Goal: Task Accomplishment & Management: Manage account settings

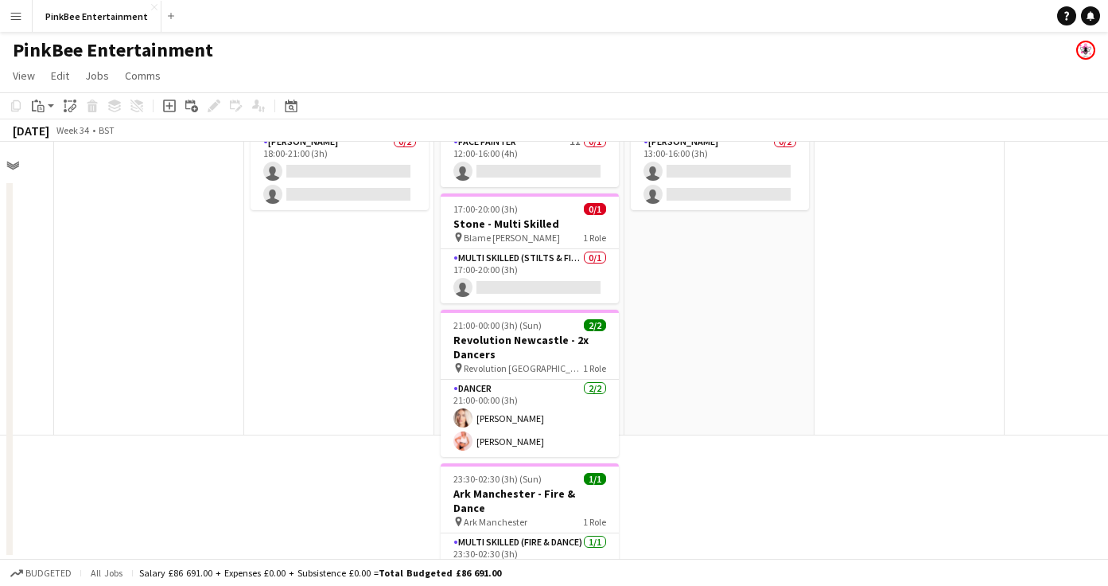
scroll to position [0, 516]
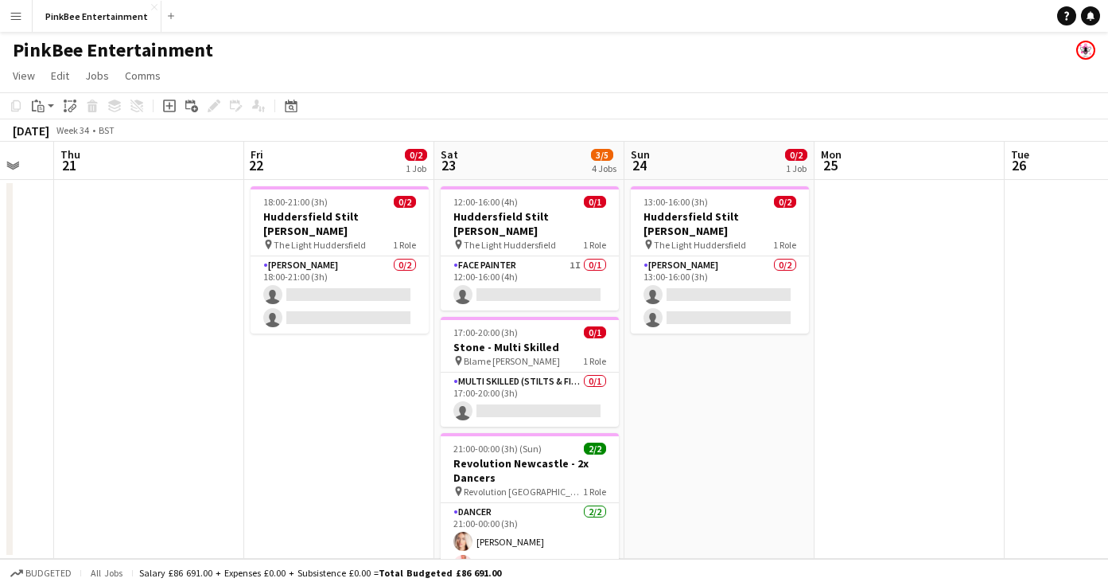
click at [15, 24] on button "Menu" at bounding box center [16, 16] width 32 height 32
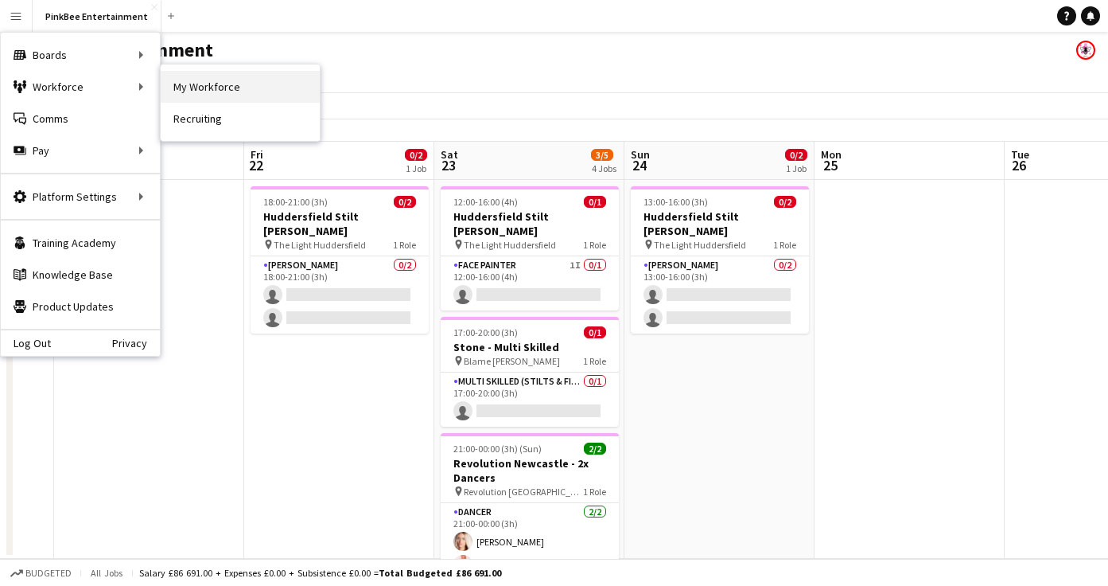
click at [230, 88] on link "My Workforce" at bounding box center [240, 87] width 159 height 32
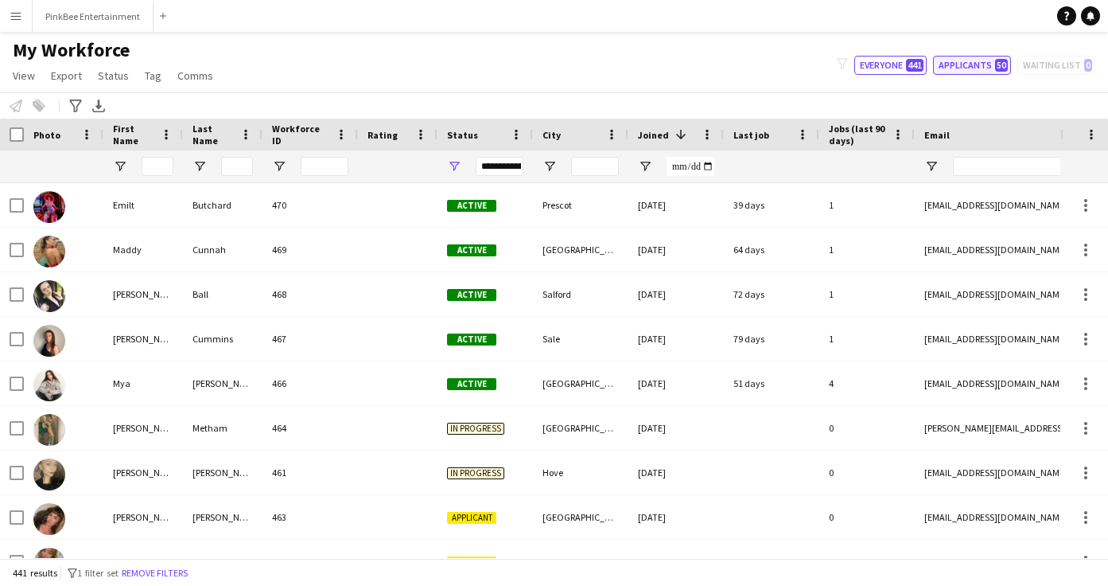
click at [957, 62] on button "Applicants 50" at bounding box center [972, 65] width 78 height 19
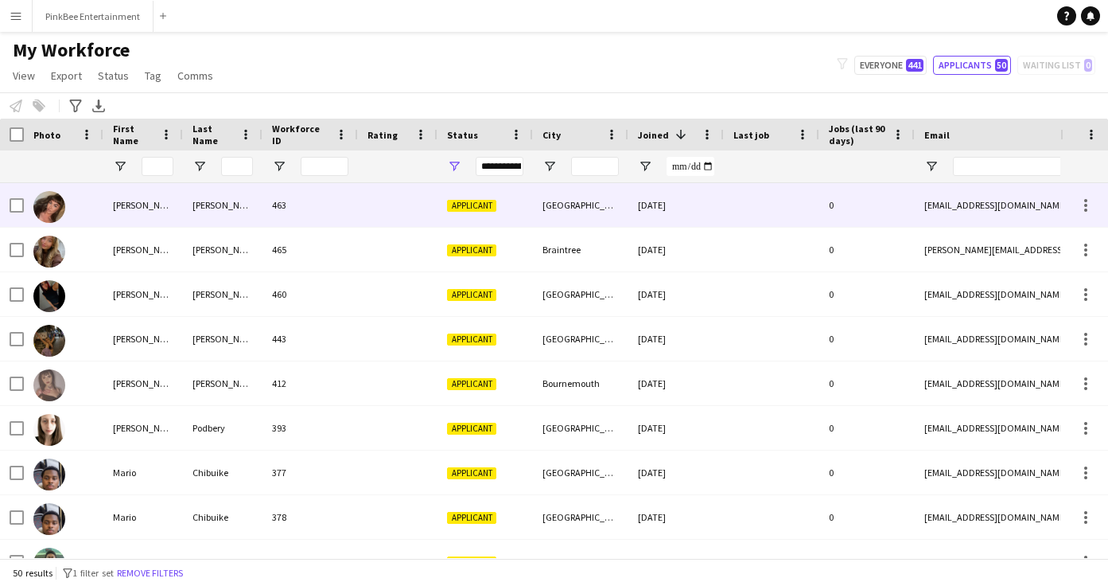
click at [338, 213] on div "463" at bounding box center [310, 205] width 95 height 44
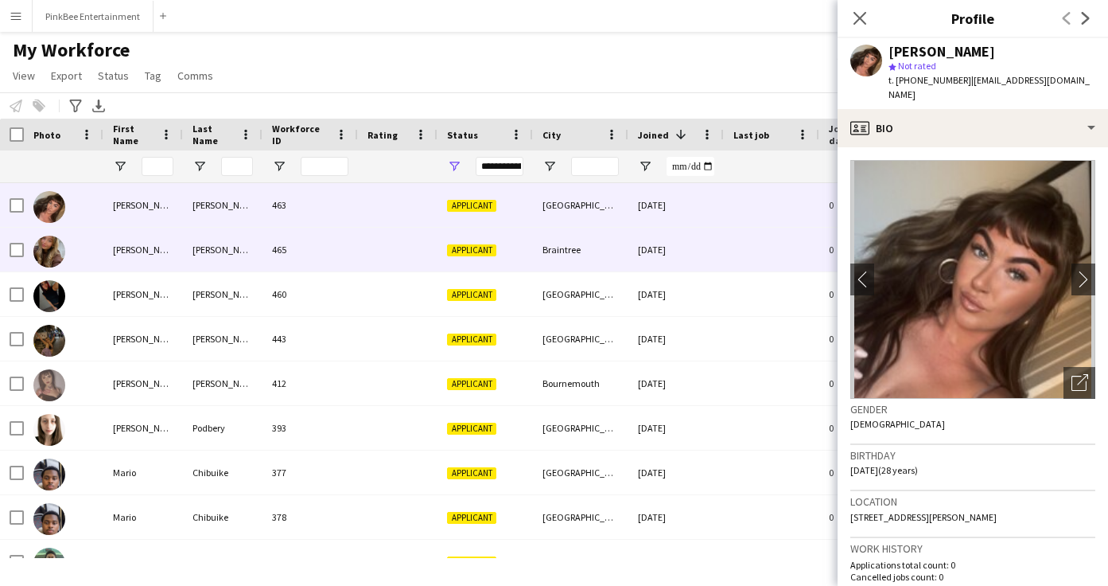
click at [327, 259] on div "465" at bounding box center [310, 250] width 95 height 44
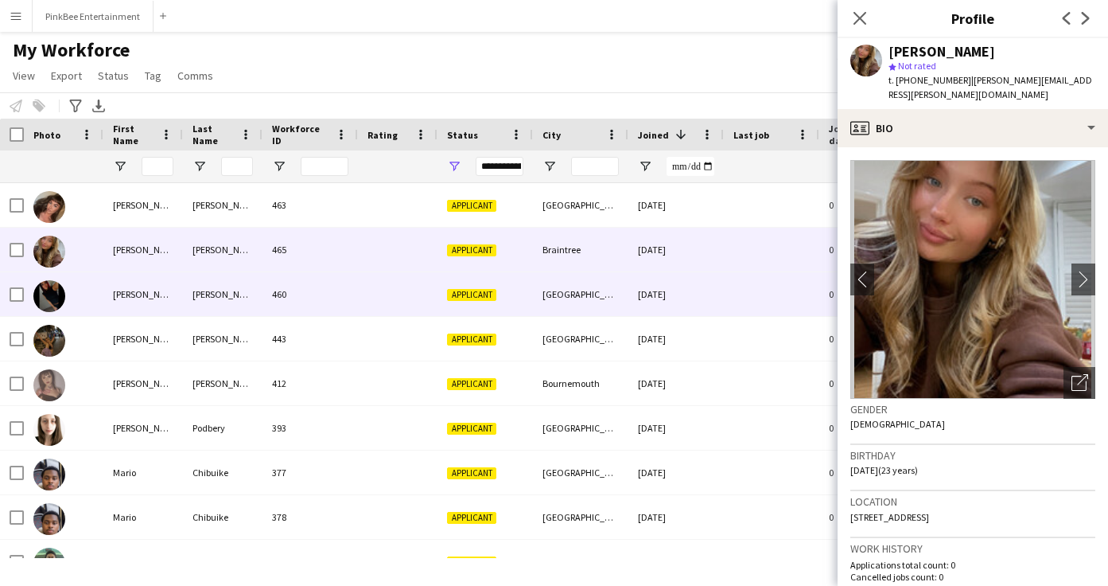
click at [336, 306] on div "460" at bounding box center [310, 294] width 95 height 44
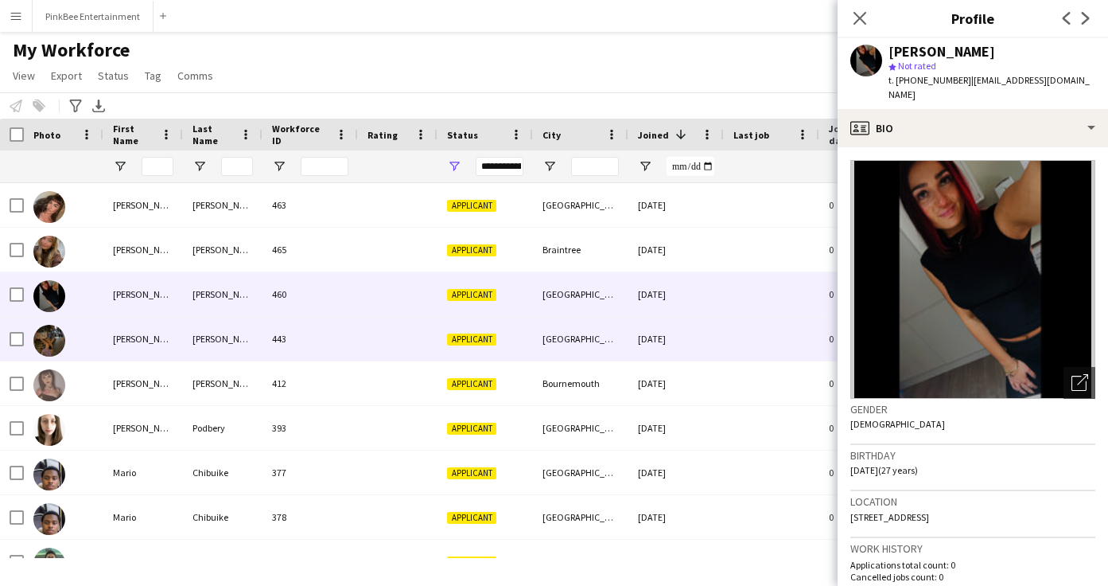
click at [350, 357] on div "443" at bounding box center [310, 339] width 95 height 44
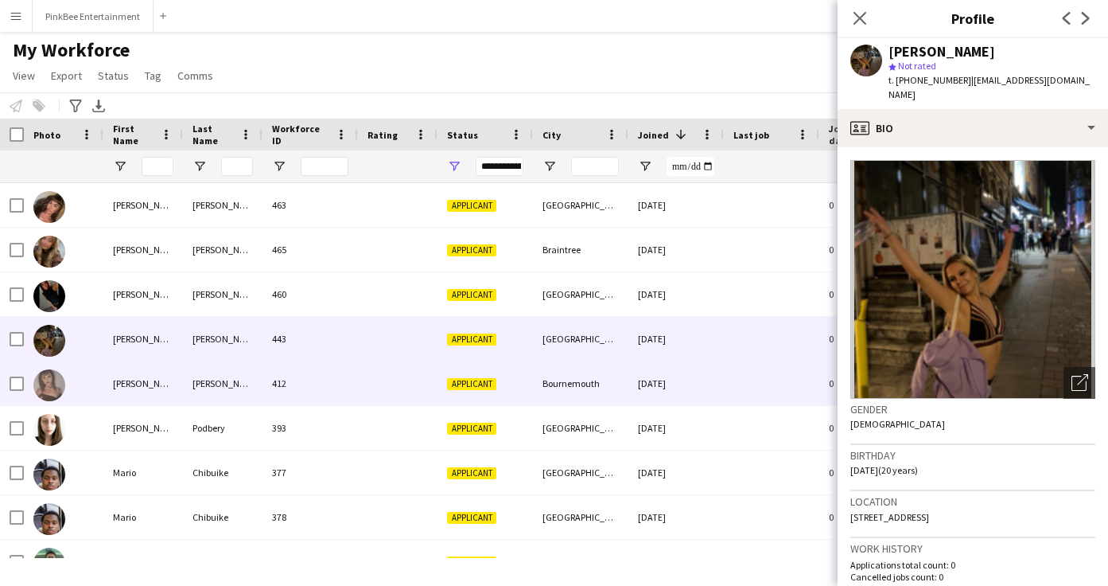
click at [345, 377] on div "412" at bounding box center [310, 383] width 95 height 44
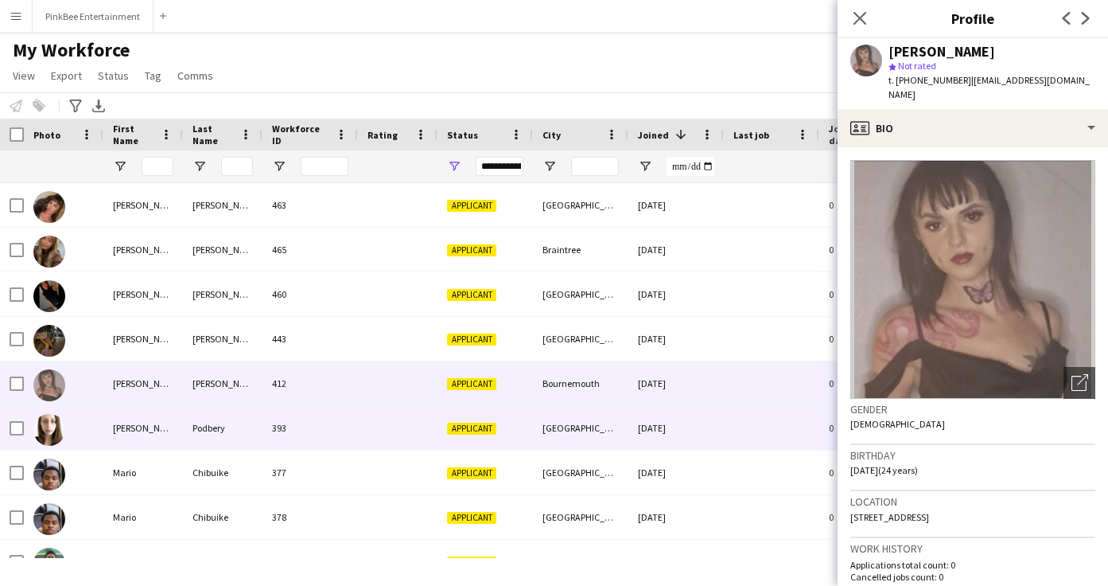
click at [348, 415] on div "393" at bounding box center [310, 428] width 95 height 44
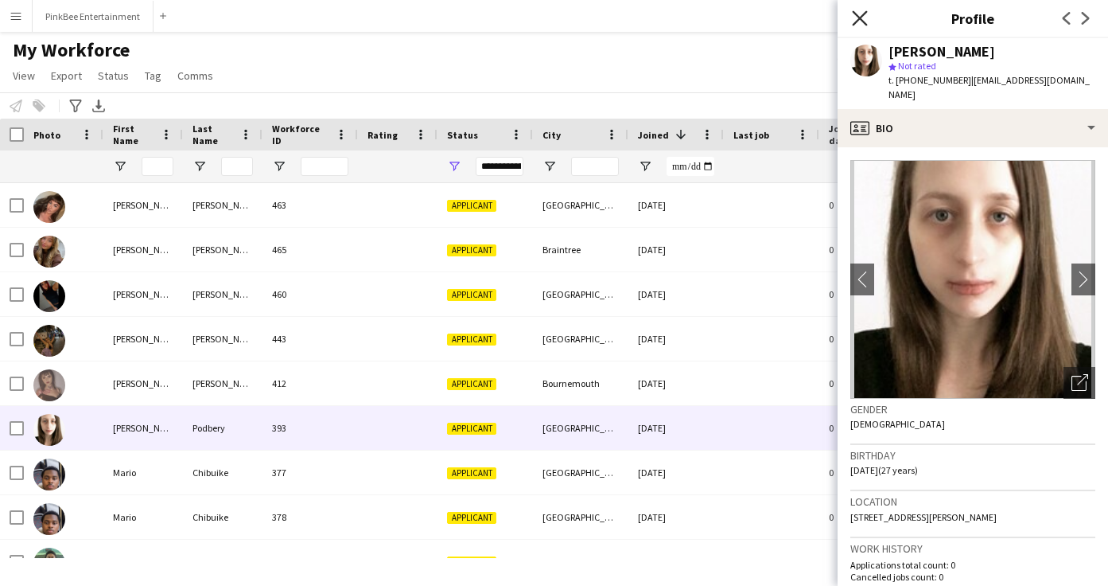
click at [853, 21] on icon "Close pop-in" at bounding box center [859, 17] width 15 height 15
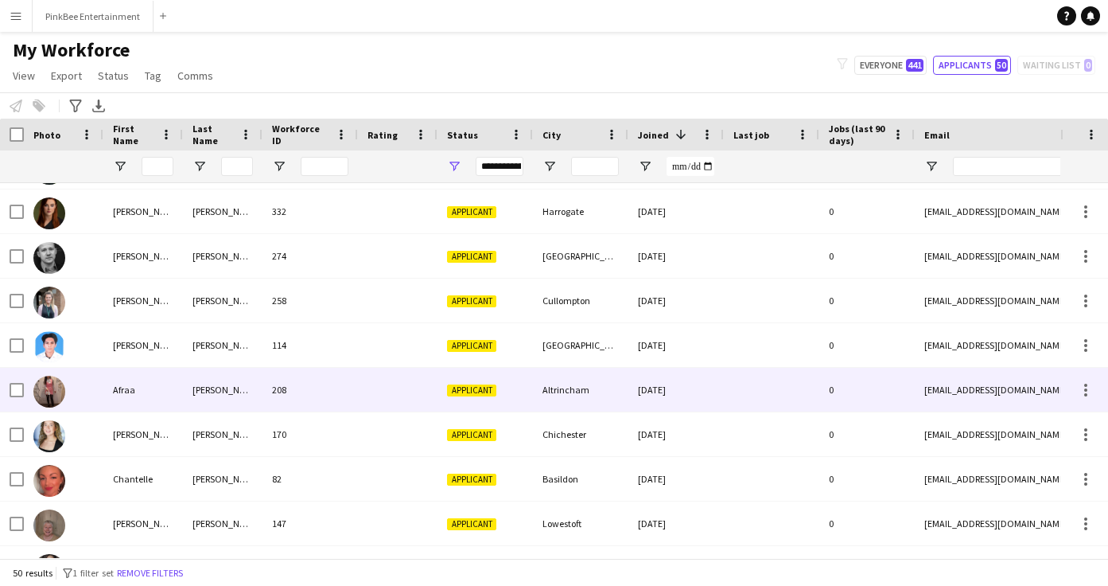
scroll to position [644, 0]
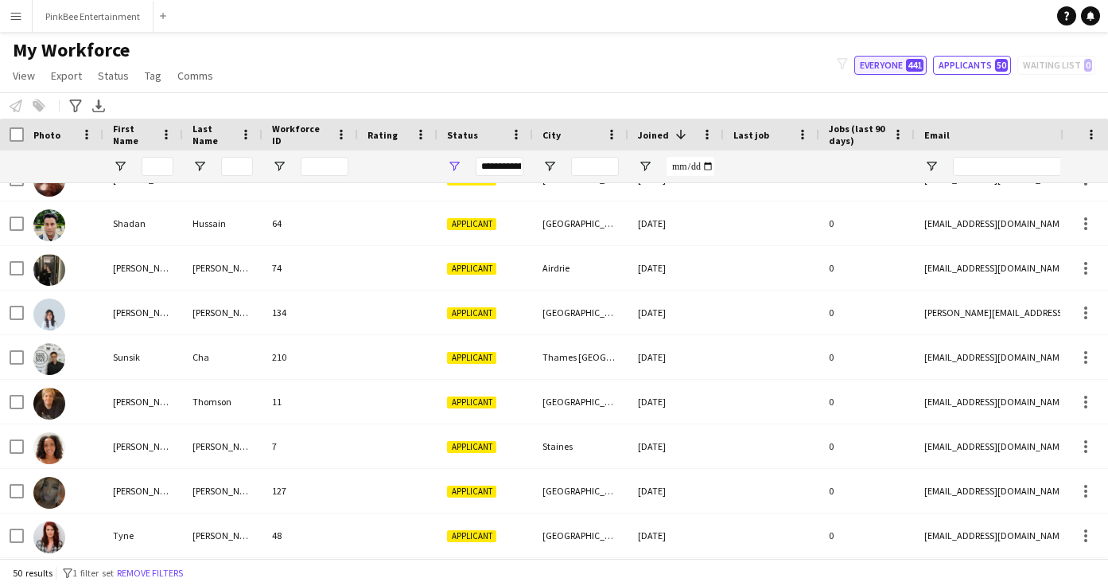
click at [870, 71] on button "Everyone 441" at bounding box center [891, 65] width 72 height 19
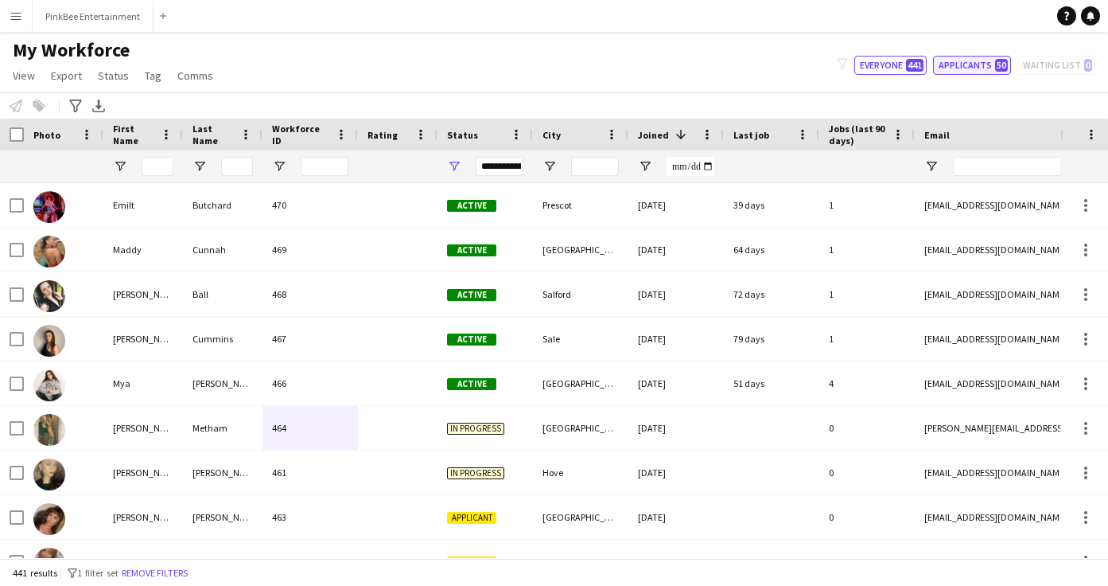
click at [958, 60] on button "Applicants 50" at bounding box center [972, 65] width 78 height 19
type input "**********"
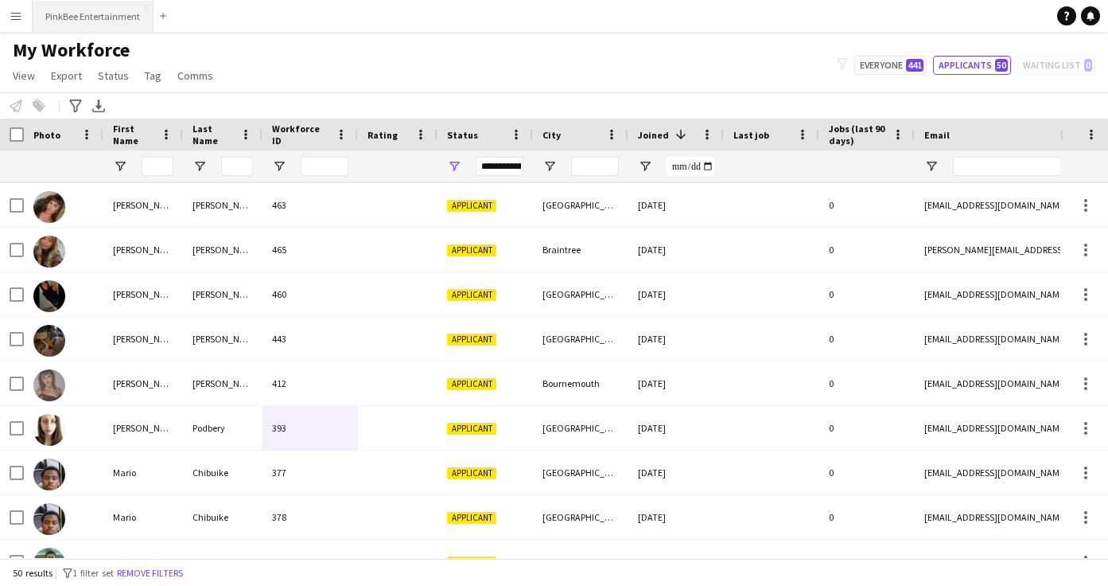
click at [97, 26] on button "PinkBee Entertainment Close" at bounding box center [93, 16] width 121 height 31
